Goal: Feedback & Contribution: Submit feedback/report problem

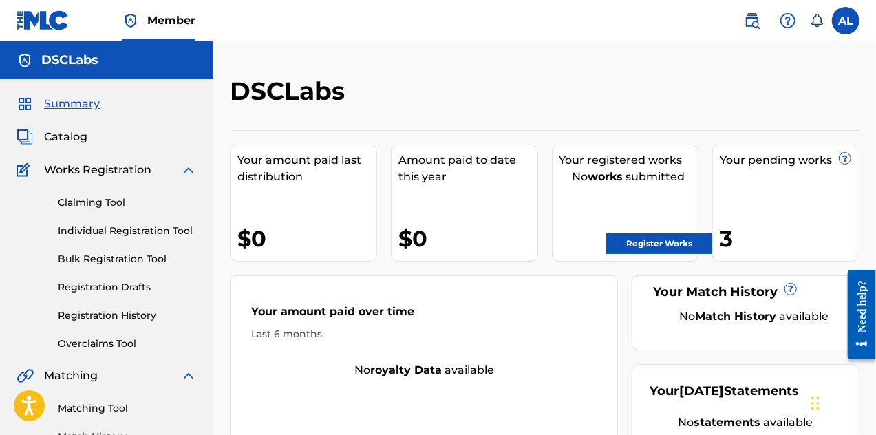
click at [682, 240] on link "Register Works" at bounding box center [660, 243] width 106 height 21
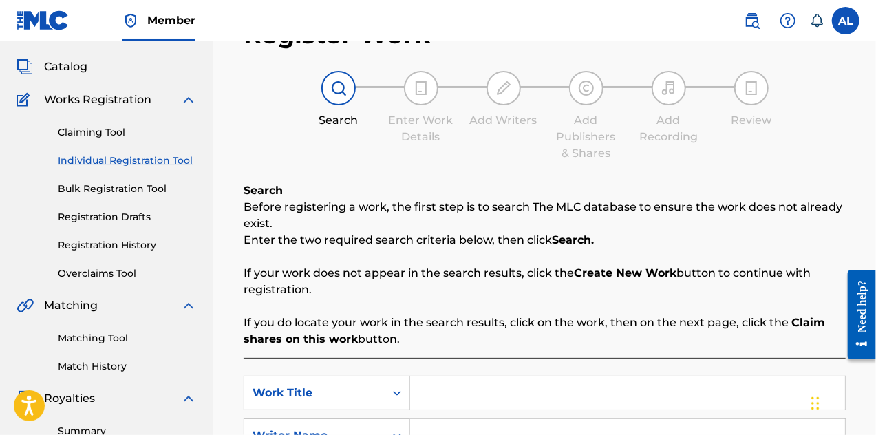
scroll to position [69, 0]
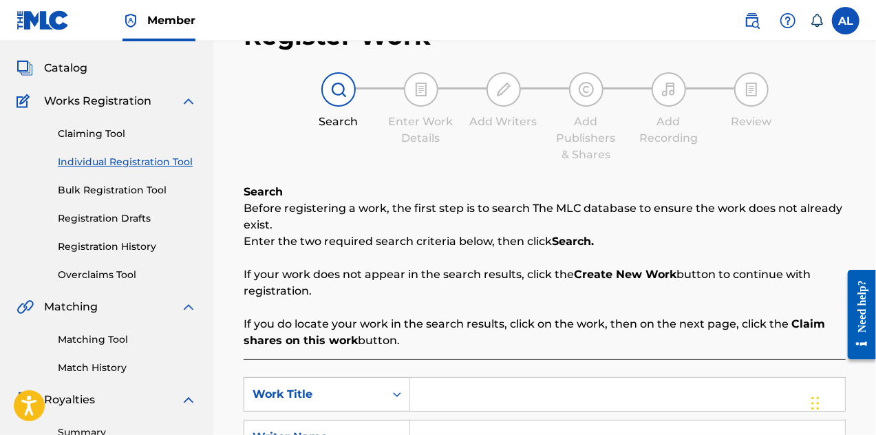
click at [138, 246] on link "Registration History" at bounding box center [127, 247] width 139 height 14
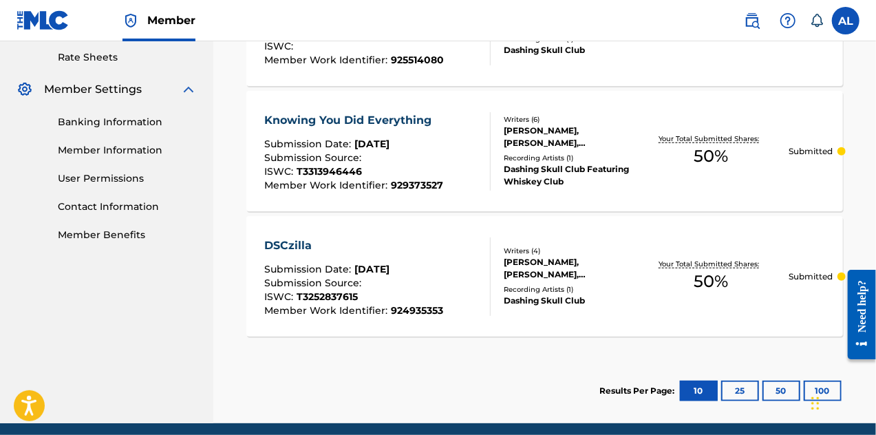
scroll to position [551, 0]
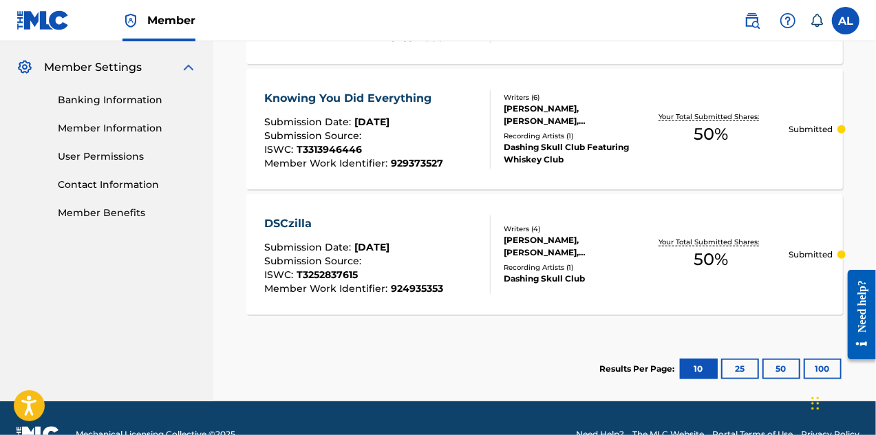
click at [379, 295] on div "DSCzilla Submission Date : [DATE] Submission Source : ISWC : T3252837615 Member…" at bounding box center [544, 254] width 597 height 120
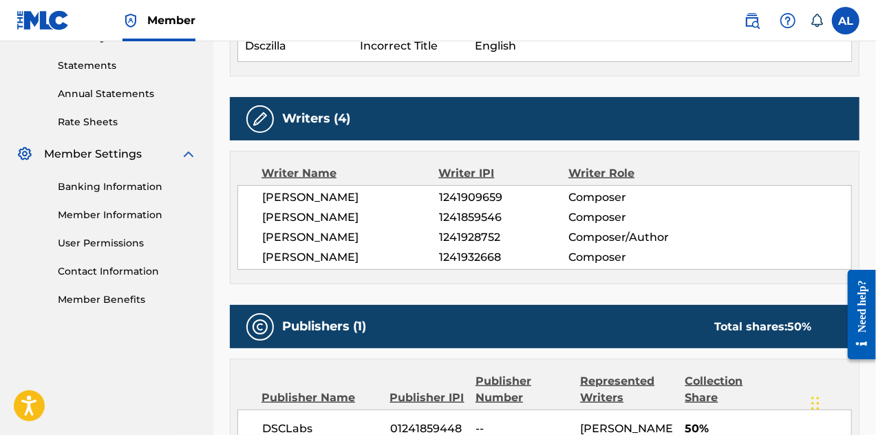
scroll to position [482, 0]
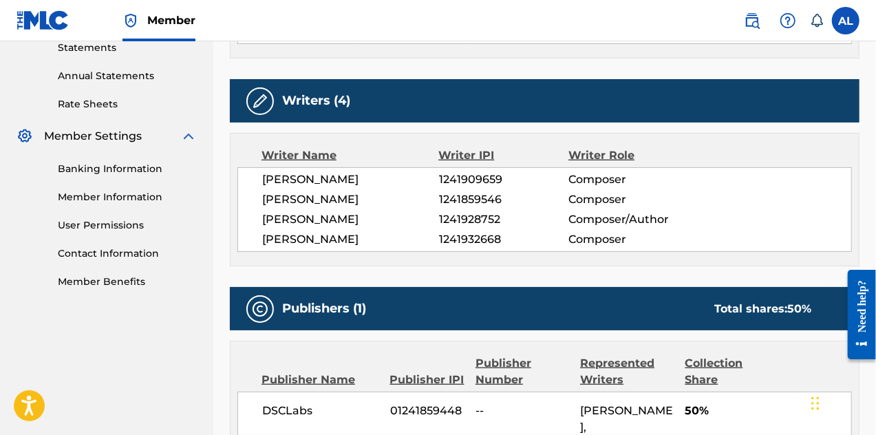
click at [259, 101] on img at bounding box center [260, 101] width 17 height 17
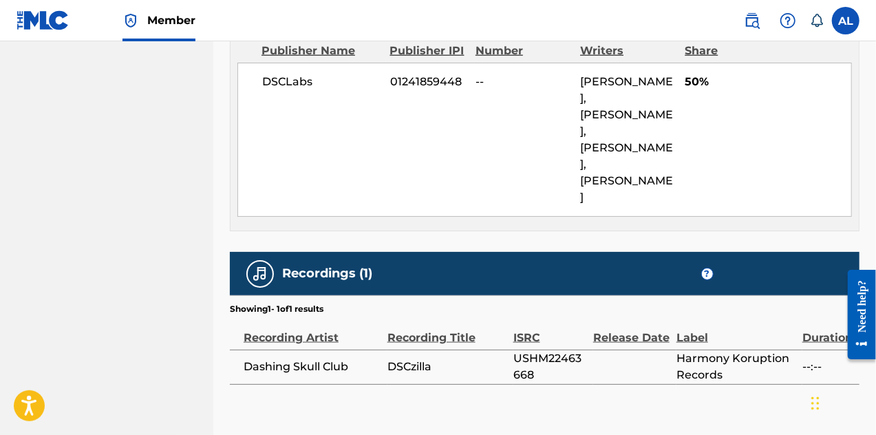
scroll to position [812, 0]
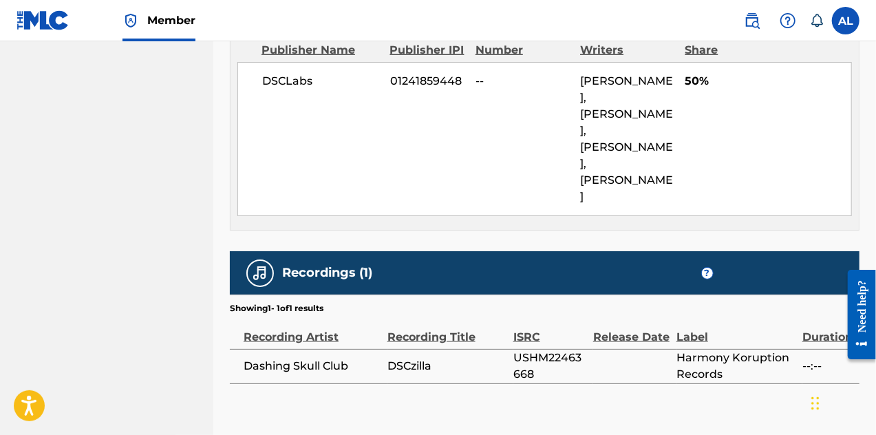
click at [836, 21] on label at bounding box center [846, 21] width 28 height 28
click at [846, 21] on input "AL [PERSON_NAME] [EMAIL_ADDRESS][DOMAIN_NAME] Notification Preferences Profile …" at bounding box center [846, 21] width 0 height 0
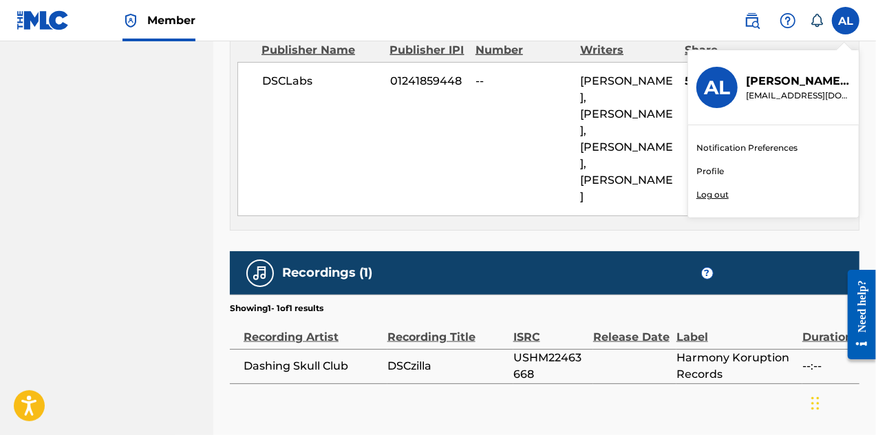
click at [818, 21] on icon at bounding box center [817, 21] width 14 height 14
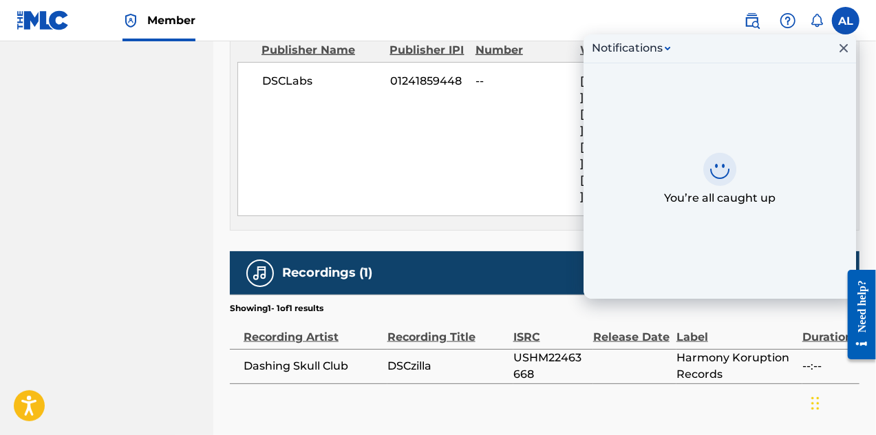
click at [844, 58] on div "Notifications" at bounding box center [720, 48] width 273 height 29
click at [844, 44] on icon "Close Inbox" at bounding box center [844, 48] width 17 height 17
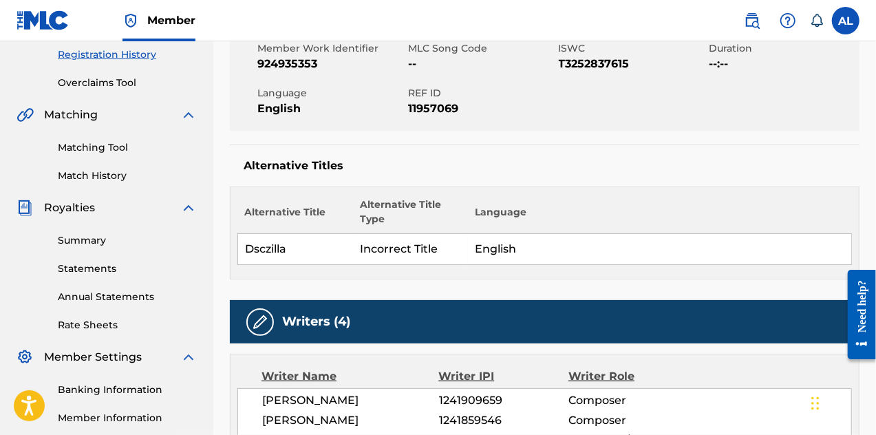
scroll to position [0, 0]
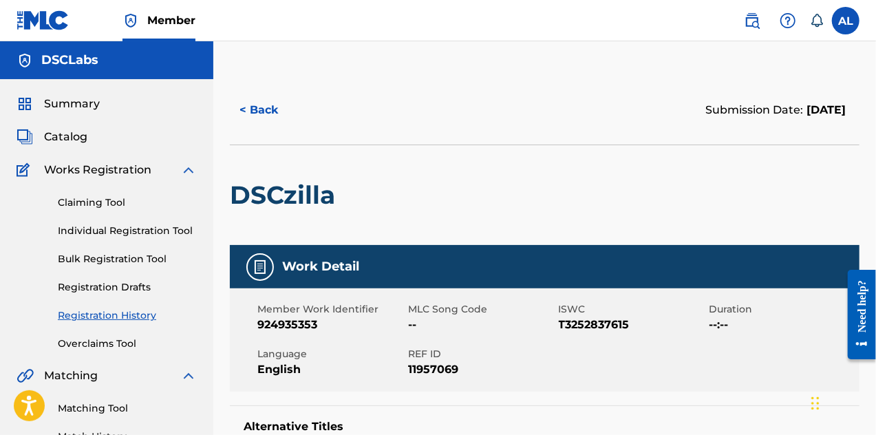
click at [50, 140] on span "Catalog" at bounding box center [65, 137] width 43 height 17
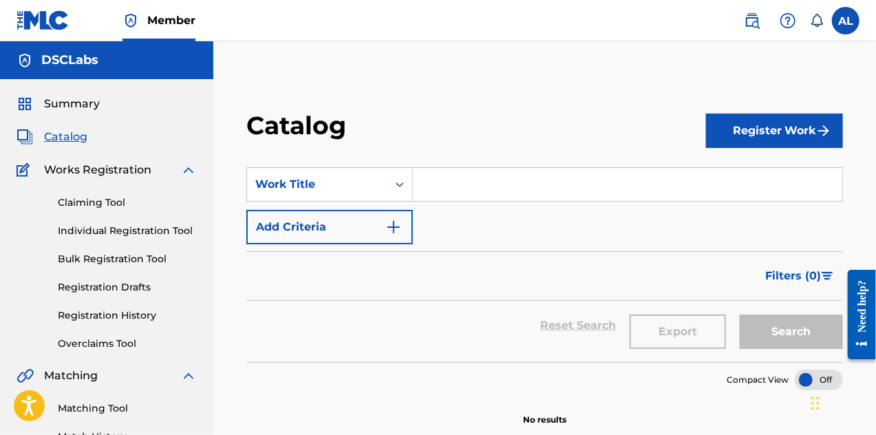
click at [77, 106] on span "Summary" at bounding box center [72, 104] width 56 height 17
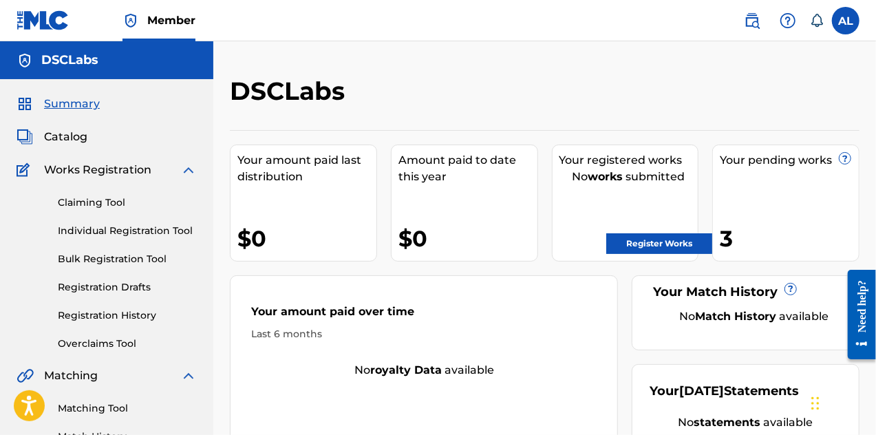
click at [96, 285] on link "Registration Drafts" at bounding box center [127, 287] width 139 height 14
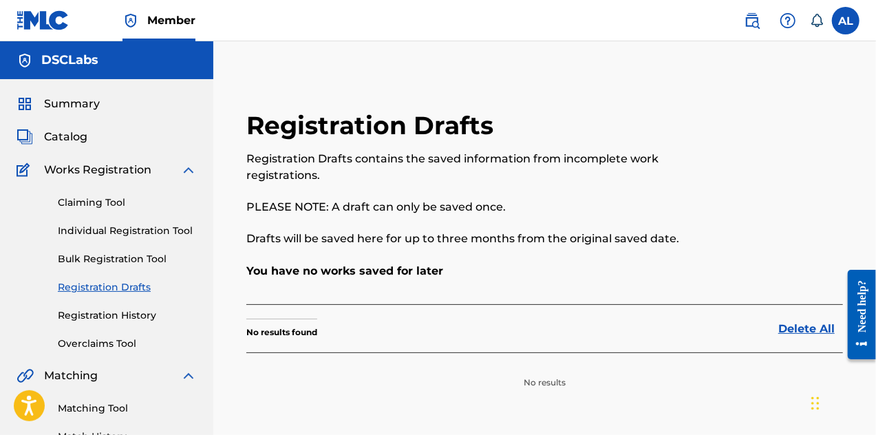
click at [98, 313] on link "Registration History" at bounding box center [127, 315] width 139 height 14
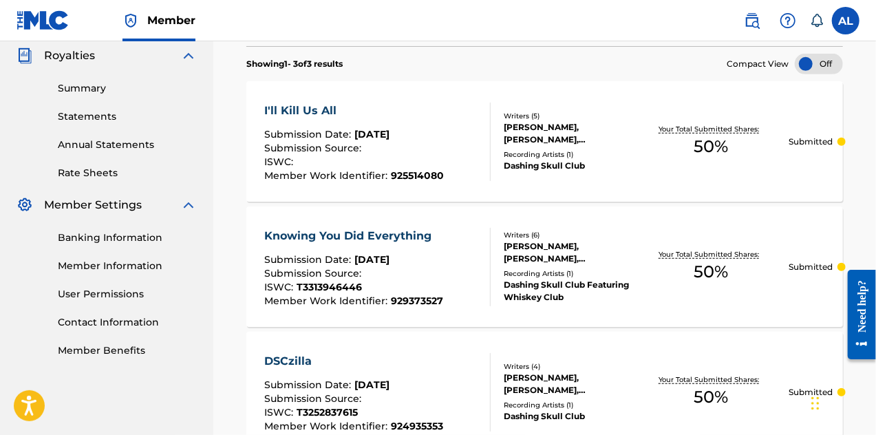
scroll to position [482, 0]
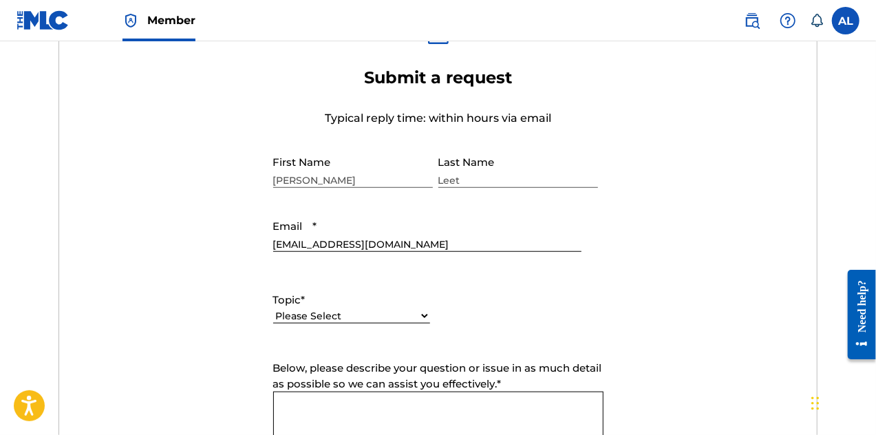
scroll to position [551, 0]
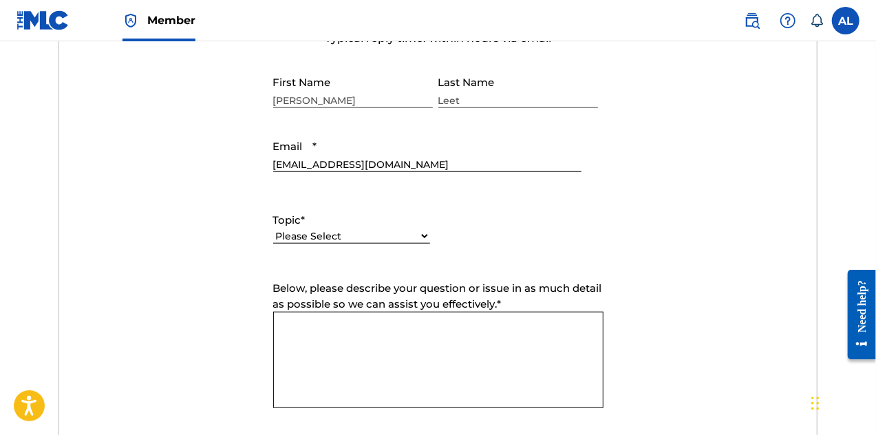
click at [421, 234] on select "Please Select I need help with my account I need help with managing my catalog …" at bounding box center [351, 236] width 157 height 14
select select "I need help with managing my catalog"
click at [273, 229] on select "Please Select I need help with my account I need help with managing my catalog …" at bounding box center [351, 236] width 157 height 14
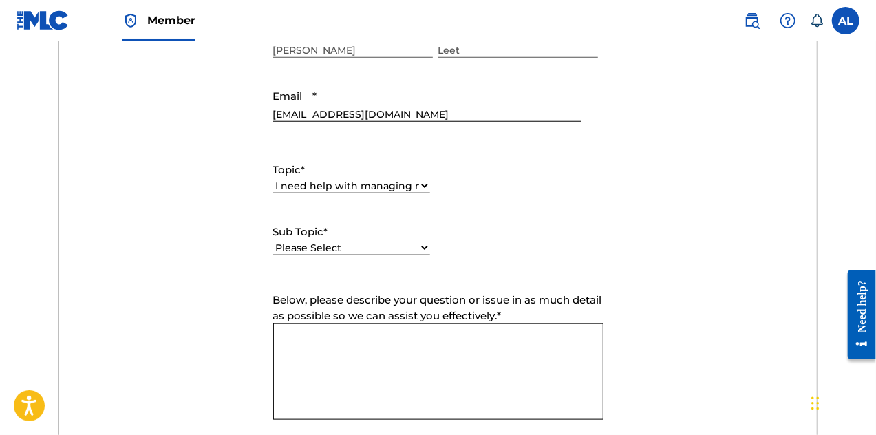
scroll to position [620, 0]
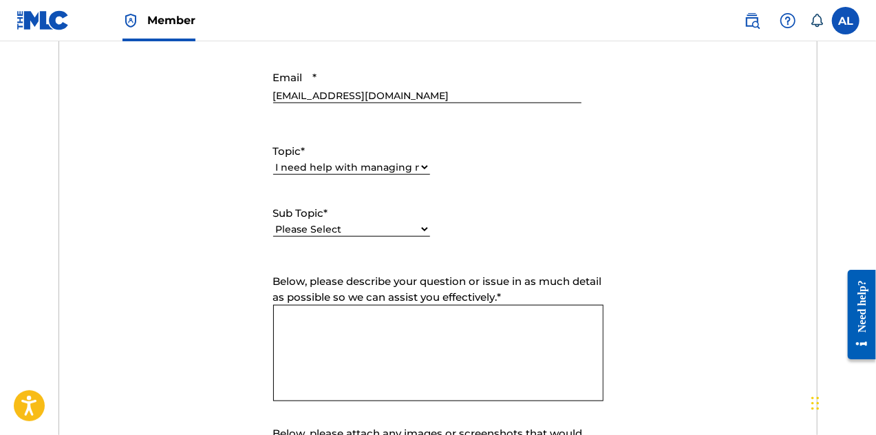
paste textarea "Jeffrey Vineyard needs to be Robert J Vineyard. Also I put publisher shares as …"
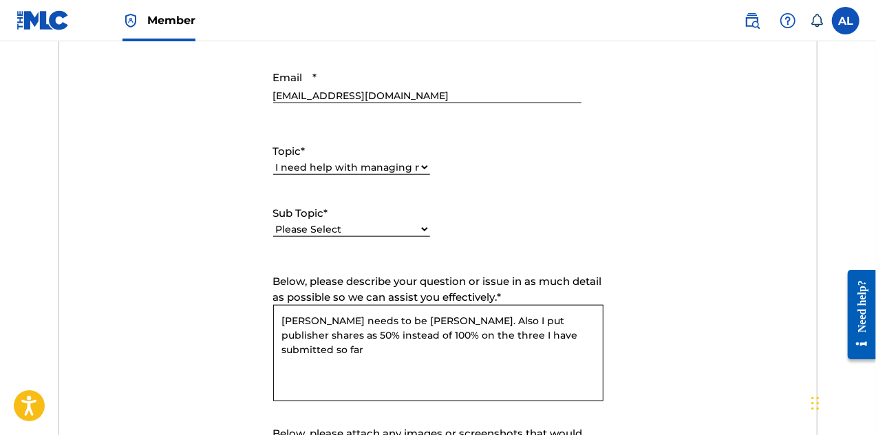
click at [511, 321] on textarea "Jeffrey Vineyard needs to be Robert J Vineyard. Also I put publisher shares as …" at bounding box center [438, 353] width 330 height 96
type textarea "Jeffrey Vineyard needs to be Robert J Vineyard on DSCzilla. Also I put publishe…"
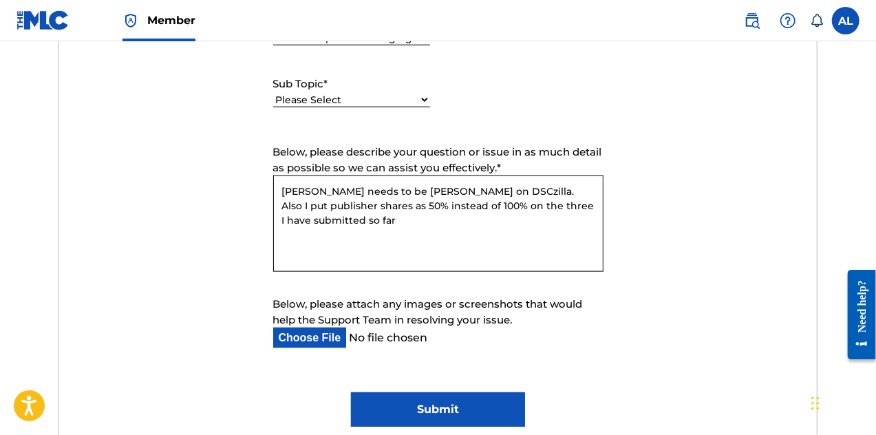
scroll to position [757, 0]
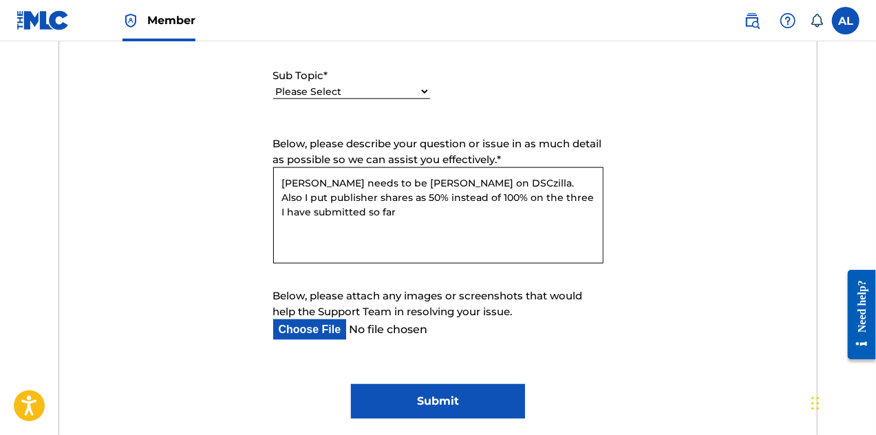
click at [323, 334] on input "Below, please attach any images or screenshots that would help the Support Team…" at bounding box center [427, 329] width 308 height 21
type input "C:\fakepath\Screenshot (108).png"
click at [441, 408] on input "Submit" at bounding box center [438, 401] width 174 height 34
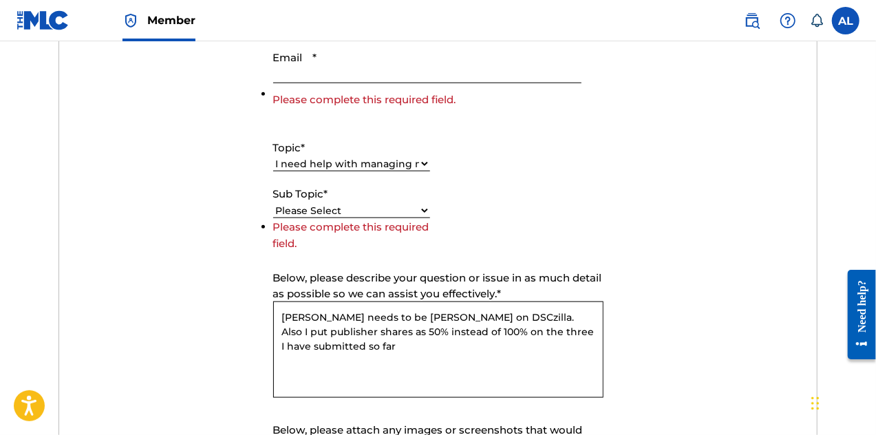
scroll to position [636, 0]
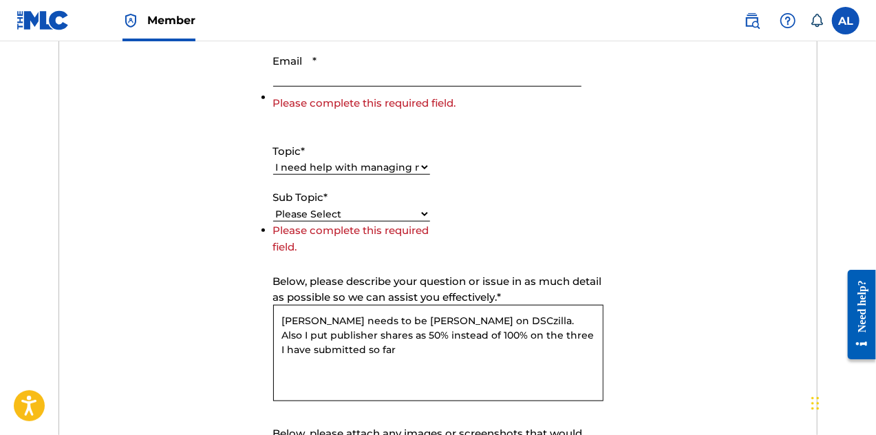
click at [423, 217] on select "Please Select I need help with CWR I need help registering my work(s) in The ML…" at bounding box center [351, 214] width 157 height 14
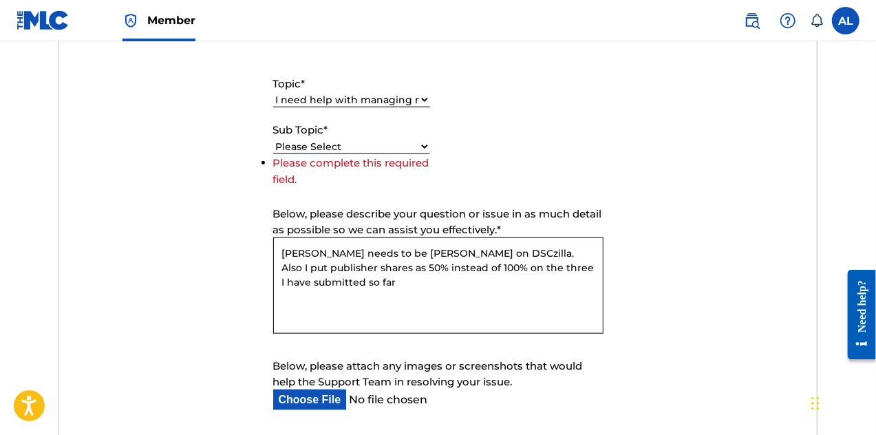
scroll to position [705, 0]
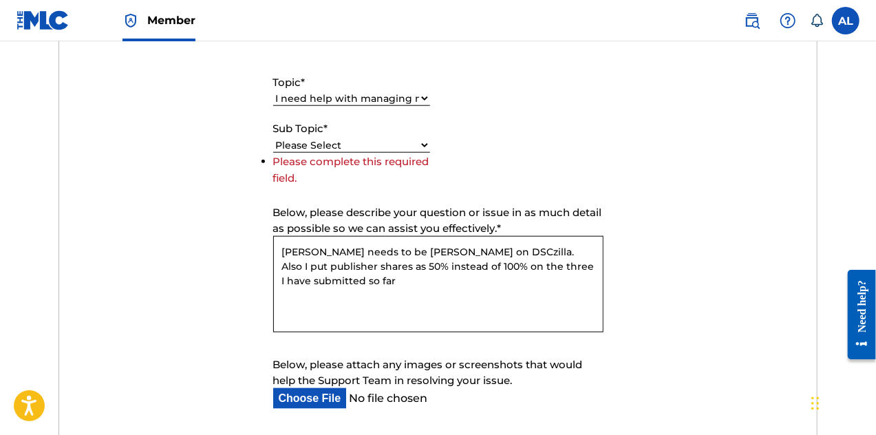
click at [416, 143] on select "Please Select I need help with CWR I need help registering my work(s) in The ML…" at bounding box center [351, 145] width 157 height 14
select select "I need help editing my works"
click at [273, 153] on select "Please Select I need help with CWR I need help registering my work(s) in The ML…" at bounding box center [351, 145] width 157 height 14
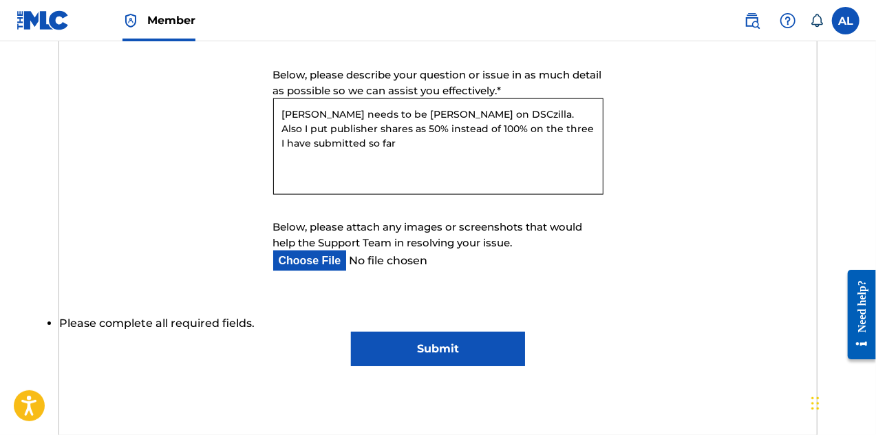
scroll to position [911, 0]
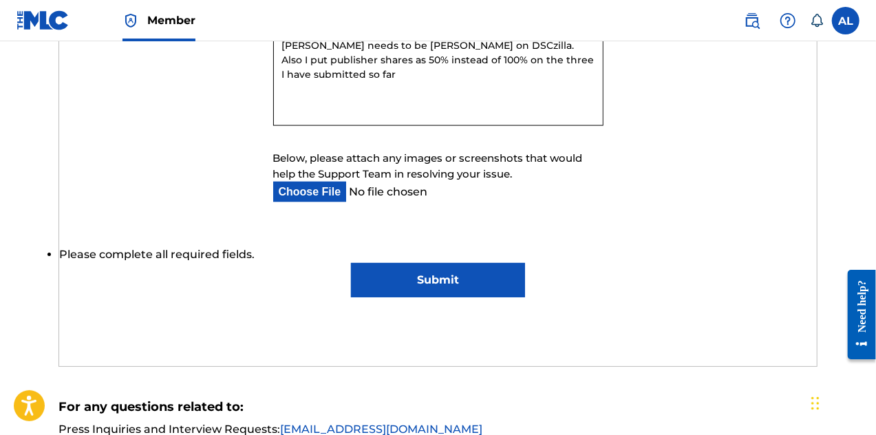
click at [477, 286] on input "Submit" at bounding box center [438, 280] width 174 height 34
click at [424, 277] on input "Submit" at bounding box center [438, 280] width 174 height 34
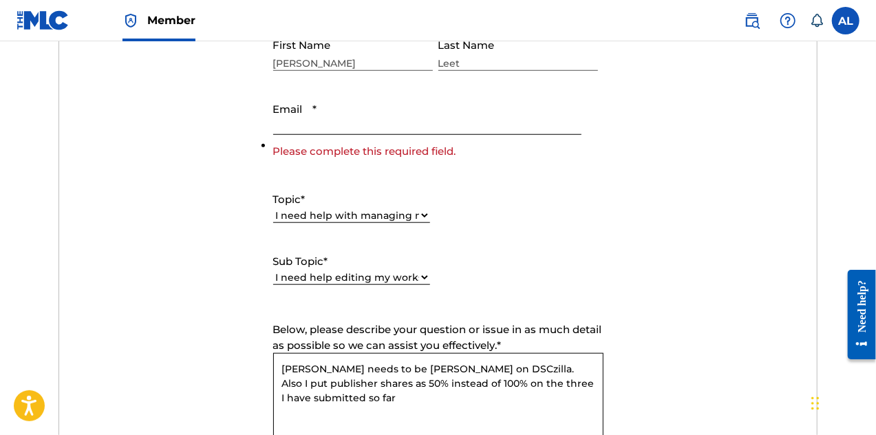
scroll to position [567, 0]
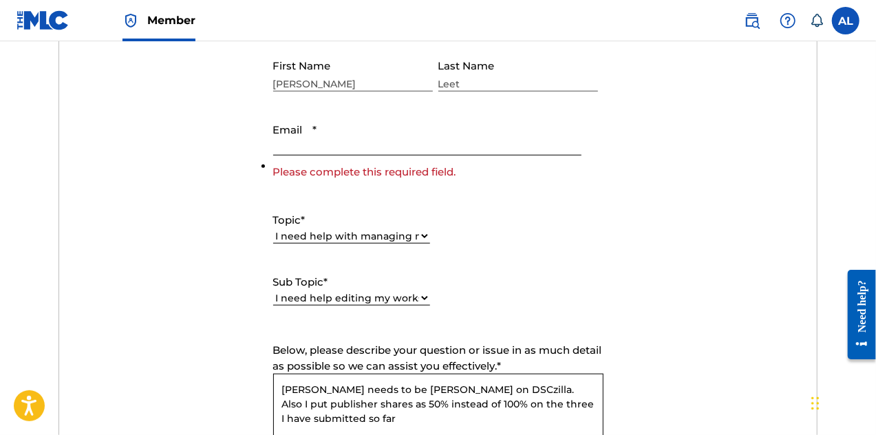
click at [367, 141] on input "Email *" at bounding box center [427, 135] width 308 height 39
type input "[EMAIL_ADDRESS][DOMAIN_NAME]"
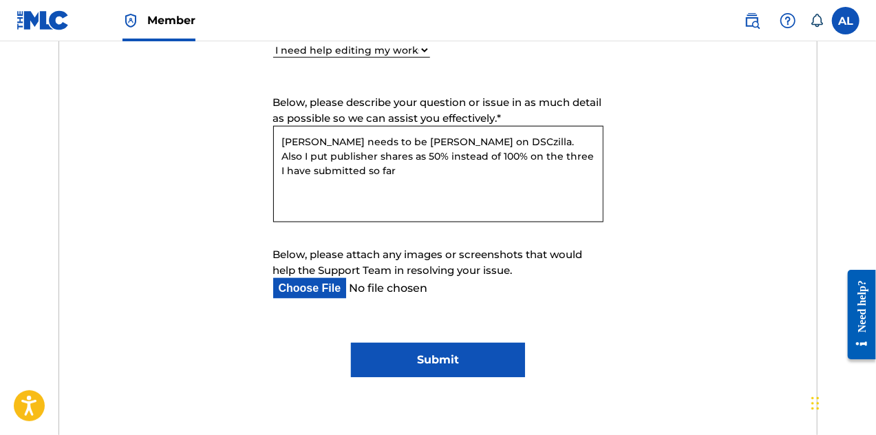
scroll to position [843, 0]
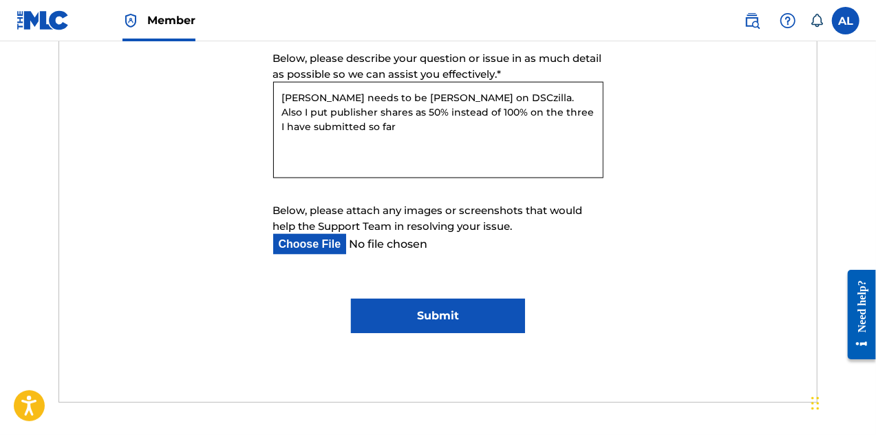
click at [450, 308] on input "Submit" at bounding box center [438, 316] width 174 height 34
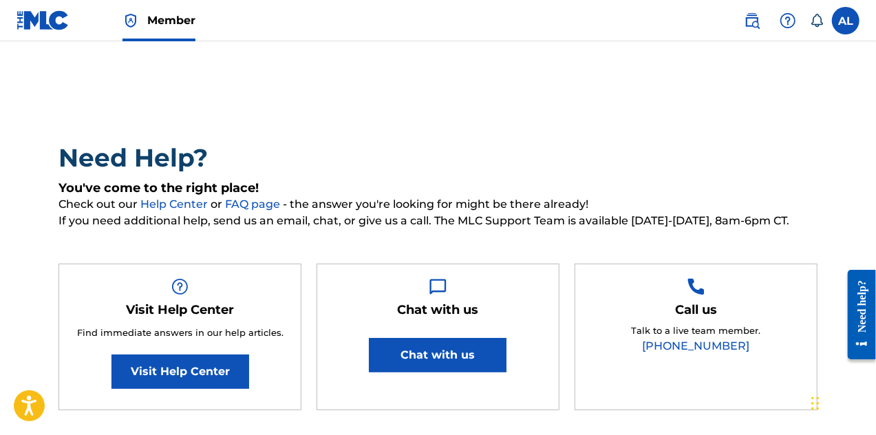
scroll to position [0, 0]
